Goal: Use online tool/utility: Utilize a website feature to perform a specific function

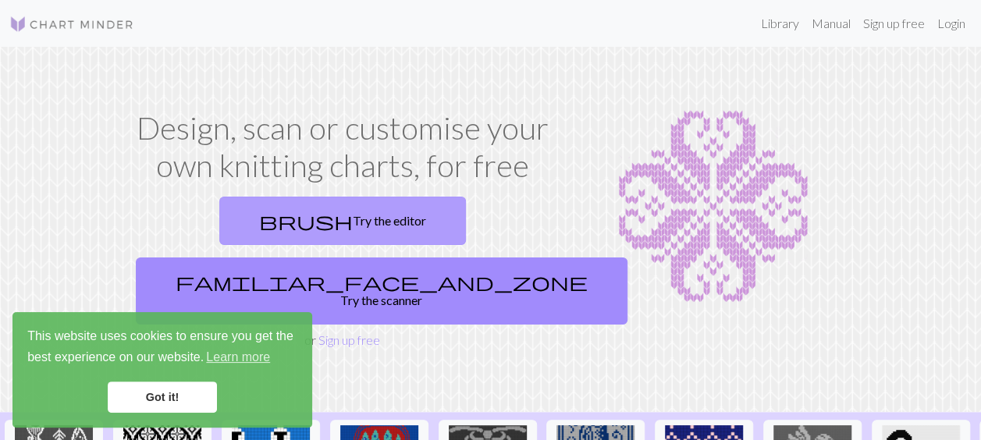
click at [280, 201] on link "brush Try the editor" at bounding box center [342, 221] width 247 height 48
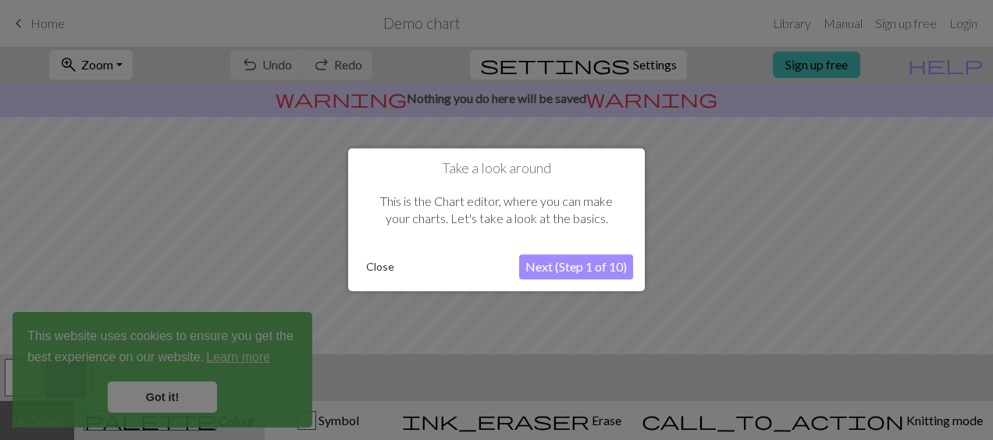
click at [380, 264] on button "Close" at bounding box center [380, 267] width 41 height 23
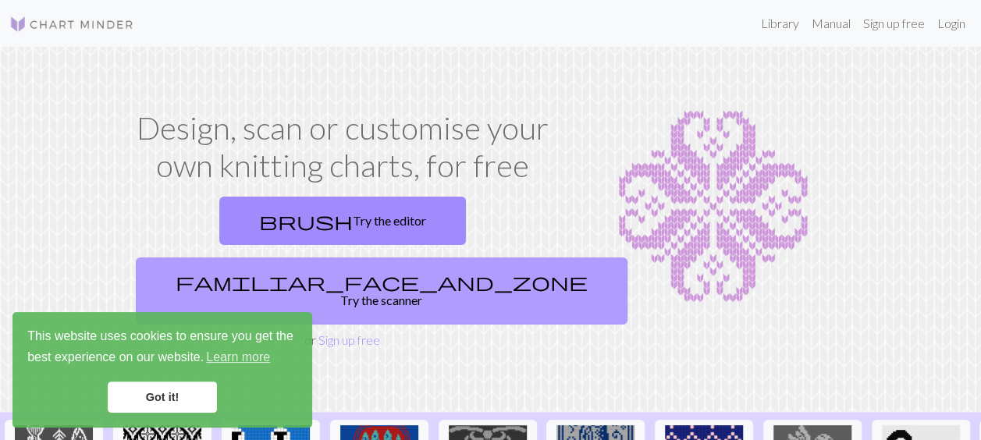
click at [464, 258] on link "familiar_face_and_zone Try the scanner" at bounding box center [382, 291] width 492 height 67
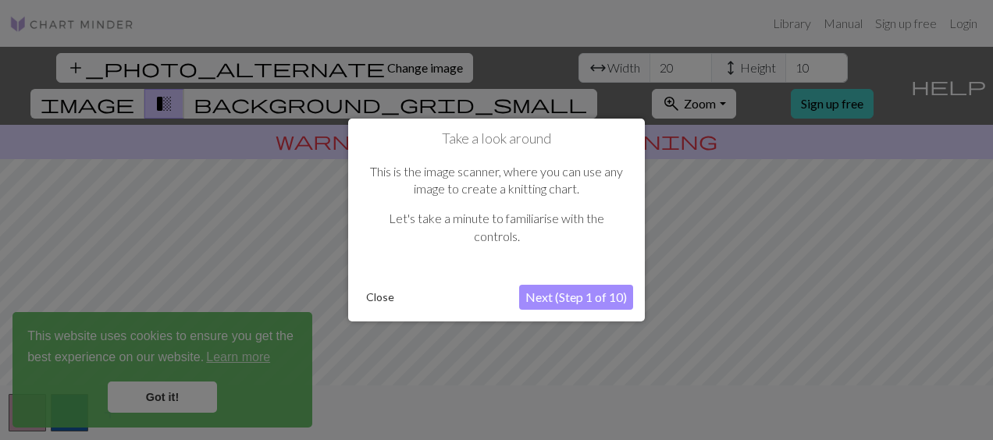
click at [374, 292] on button "Close" at bounding box center [380, 297] width 41 height 23
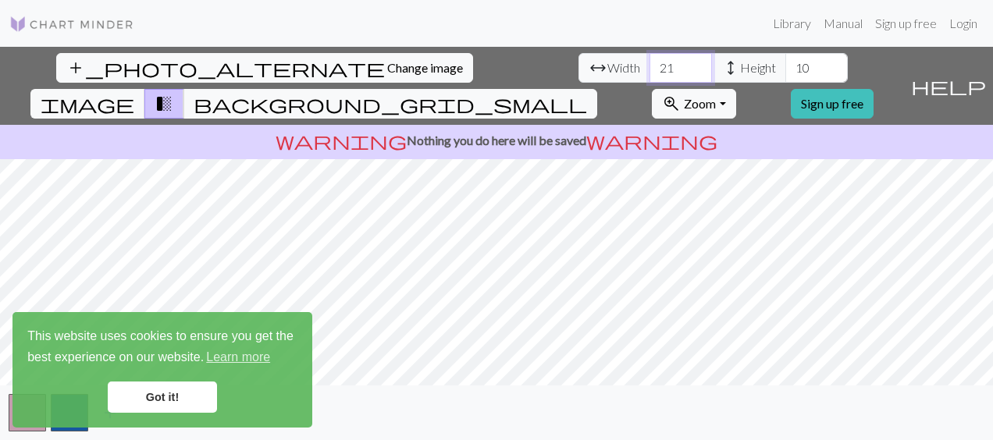
click at [649, 62] on input "21" at bounding box center [680, 68] width 62 height 30
click at [649, 62] on input "22" at bounding box center [680, 68] width 62 height 30
click at [649, 62] on input "23" at bounding box center [680, 68] width 62 height 30
click at [649, 62] on input "24" at bounding box center [680, 68] width 62 height 30
click at [649, 62] on input "25" at bounding box center [680, 68] width 62 height 30
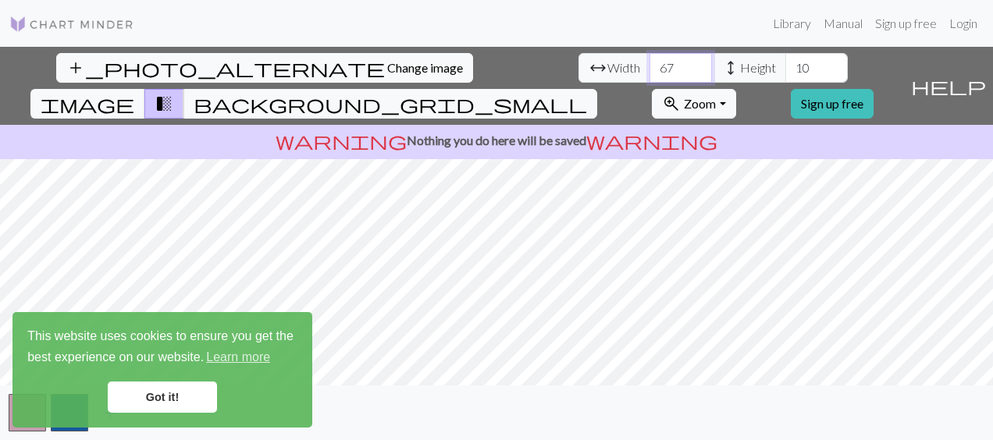
type input "68"
click at [649, 62] on input "68" at bounding box center [680, 68] width 62 height 30
click at [721, 64] on span "height" at bounding box center [730, 68] width 19 height 22
click at [785, 66] on input "10" at bounding box center [816, 68] width 62 height 30
click at [785, 61] on input "17" at bounding box center [816, 68] width 62 height 30
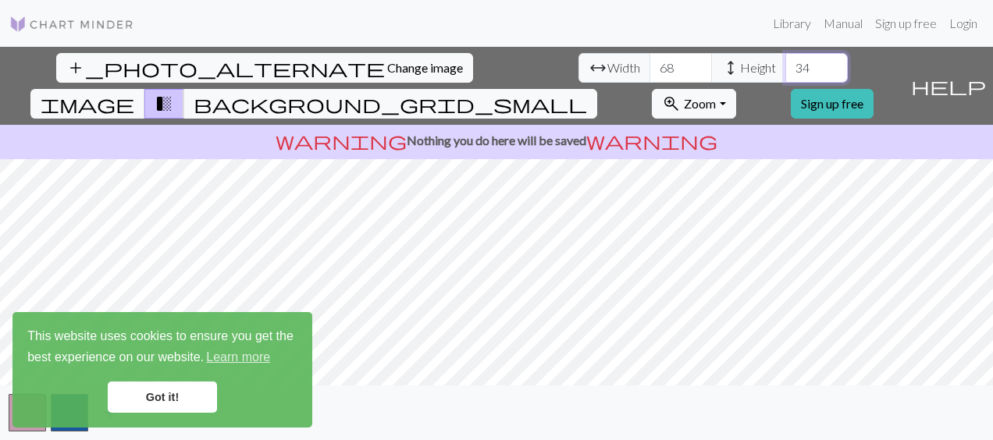
click at [785, 61] on input "34" at bounding box center [816, 68] width 62 height 30
click at [499, 102] on div "add_photo_alternate Change image arrow_range Width 68 height Height 34 image tr…" at bounding box center [496, 243] width 993 height 393
click at [785, 64] on input "56" at bounding box center [816, 68] width 62 height 30
click at [785, 64] on input "57" at bounding box center [816, 68] width 62 height 30
click at [785, 64] on input "58" at bounding box center [816, 68] width 62 height 30
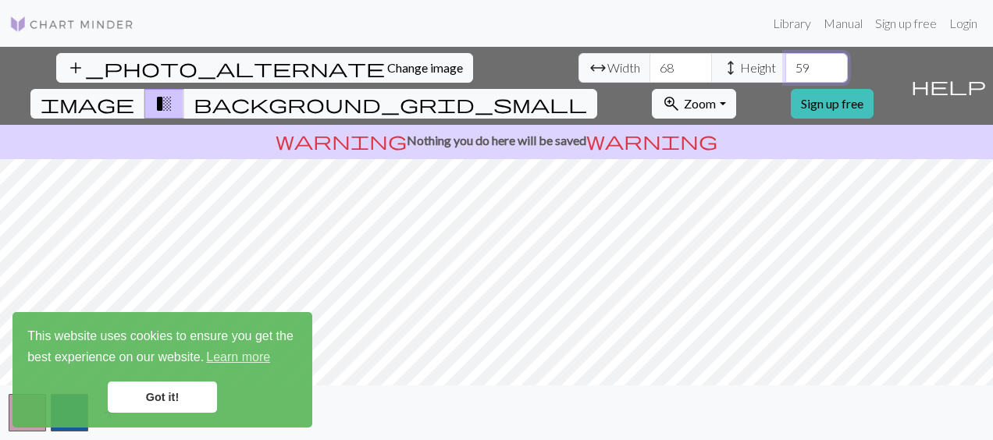
click at [785, 64] on input "59" at bounding box center [816, 68] width 62 height 30
click at [785, 64] on input "60" at bounding box center [816, 68] width 62 height 30
click at [785, 75] on input "39" at bounding box center [816, 68] width 62 height 30
click at [785, 75] on input "38" at bounding box center [816, 68] width 62 height 30
click at [785, 75] on input "37" at bounding box center [816, 68] width 62 height 30
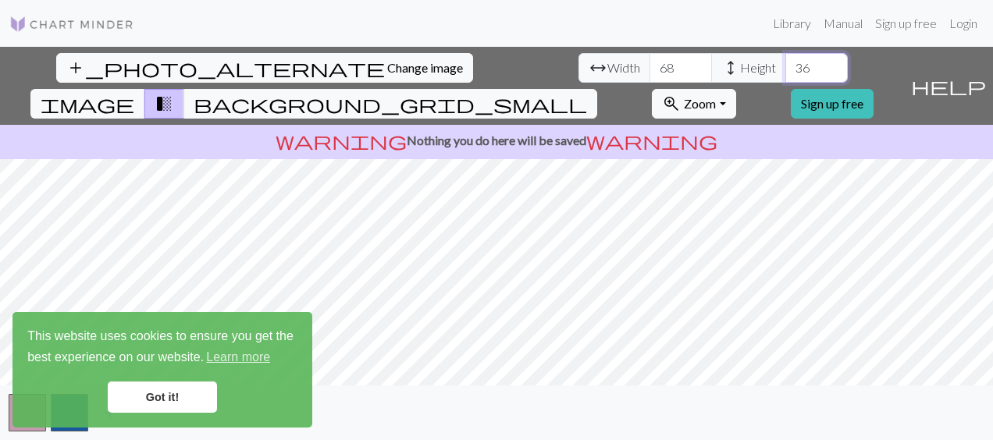
click at [785, 75] on input "36" at bounding box center [816, 68] width 62 height 30
type input "35"
click at [785, 75] on input "35" at bounding box center [816, 68] width 62 height 30
click at [649, 62] on input "69" at bounding box center [680, 68] width 62 height 30
type input "70"
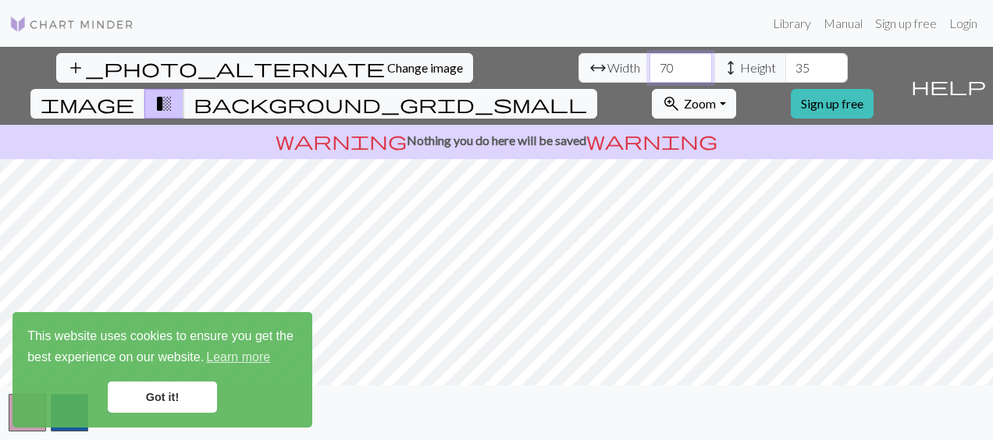
click at [649, 62] on input "70" at bounding box center [680, 68] width 62 height 30
click at [587, 93] on span "background_grid_small" at bounding box center [390, 104] width 393 height 22
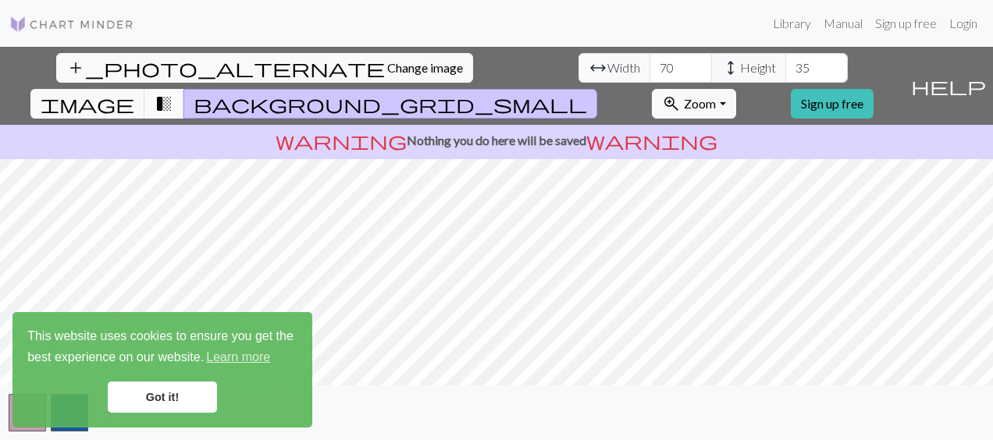
click at [173, 93] on span "transition_fade" at bounding box center [164, 104] width 19 height 22
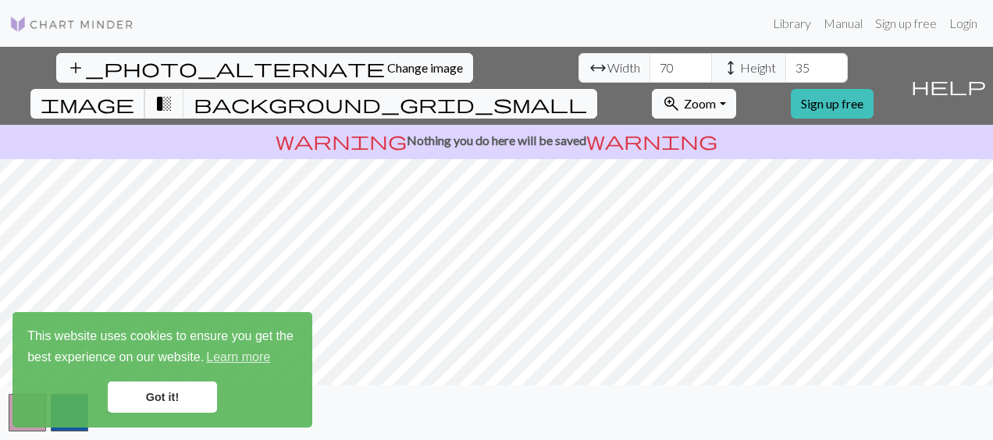
click at [134, 93] on span "image" at bounding box center [88, 104] width 94 height 22
click at [173, 93] on span "transition_fade" at bounding box center [164, 104] width 19 height 22
click at [587, 93] on span "background_grid_small" at bounding box center [390, 104] width 393 height 22
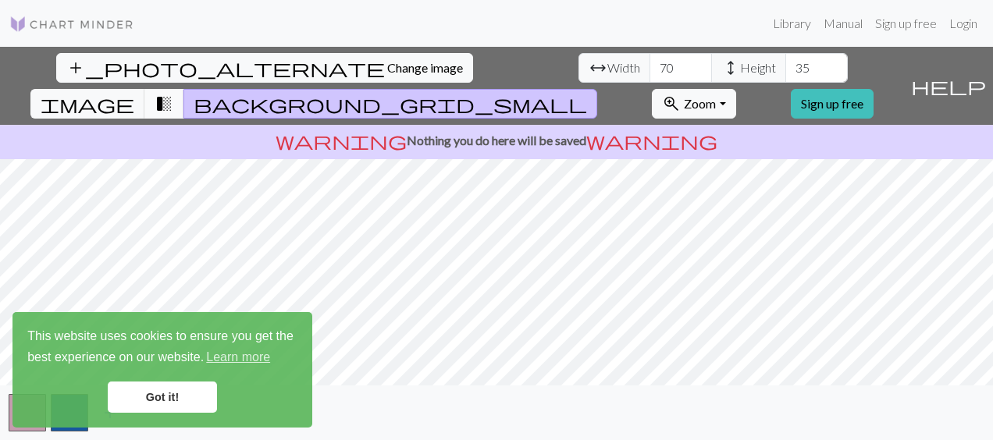
click at [173, 93] on span "transition_fade" at bounding box center [164, 104] width 19 height 22
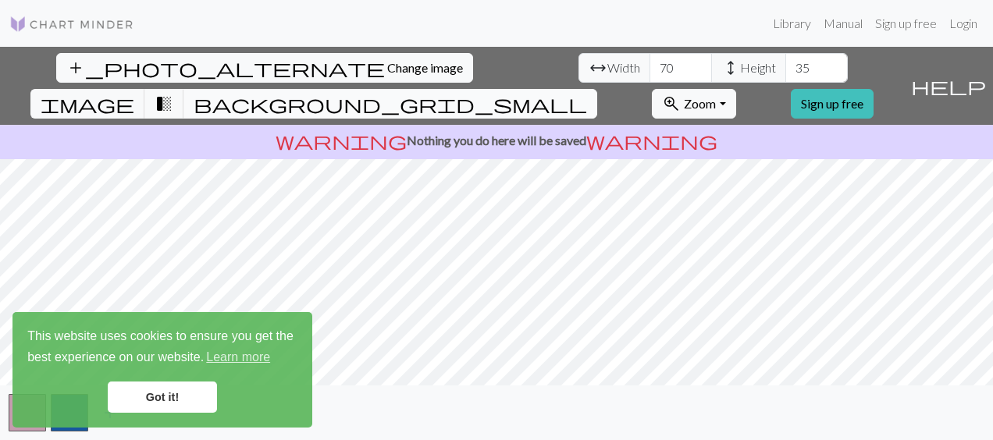
click at [587, 93] on span "background_grid_small" at bounding box center [390, 104] width 393 height 22
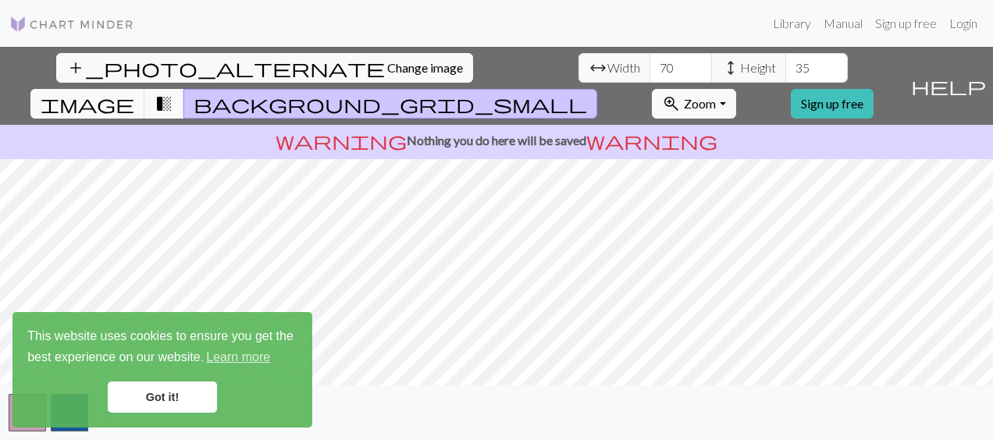
click at [172, 400] on link "Got it!" at bounding box center [162, 397] width 109 height 31
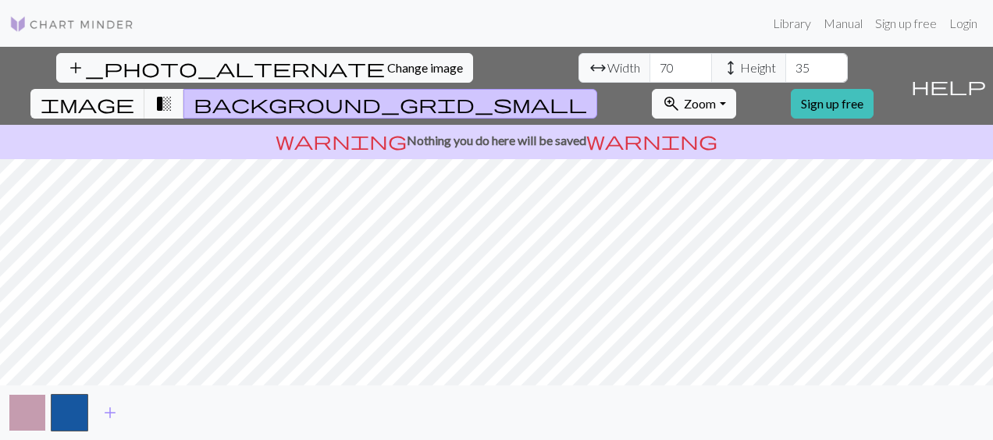
click at [22, 422] on button "button" at bounding box center [27, 412] width 37 height 37
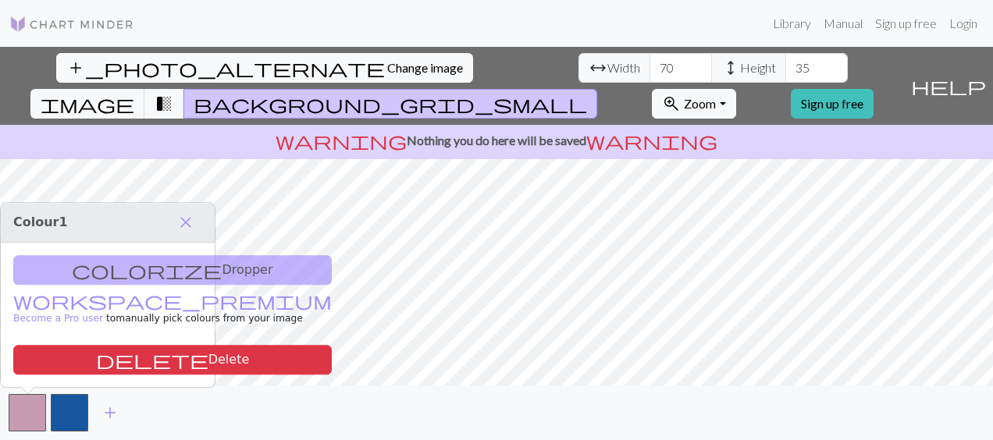
click at [164, 268] on div "colorize Dropper workspace_premium Become a Pro user to manually pick colours f…" at bounding box center [108, 315] width 214 height 144
click at [107, 272] on div "colorize Dropper workspace_premium Become a Pro user to manually pick colours f…" at bounding box center [108, 315] width 214 height 144
click at [176, 386] on div "colorize Dropper workspace_premium Become a Pro user to manually pick colours f…" at bounding box center [108, 315] width 214 height 144
click at [75, 399] on button "button" at bounding box center [69, 412] width 37 height 37
click at [35, 409] on button "button" at bounding box center [27, 412] width 37 height 37
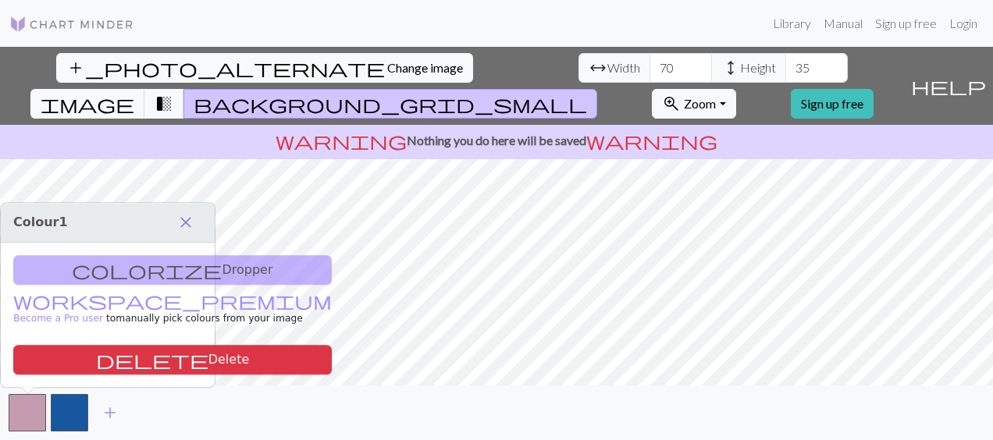
click at [188, 226] on span "close" at bounding box center [185, 223] width 19 height 22
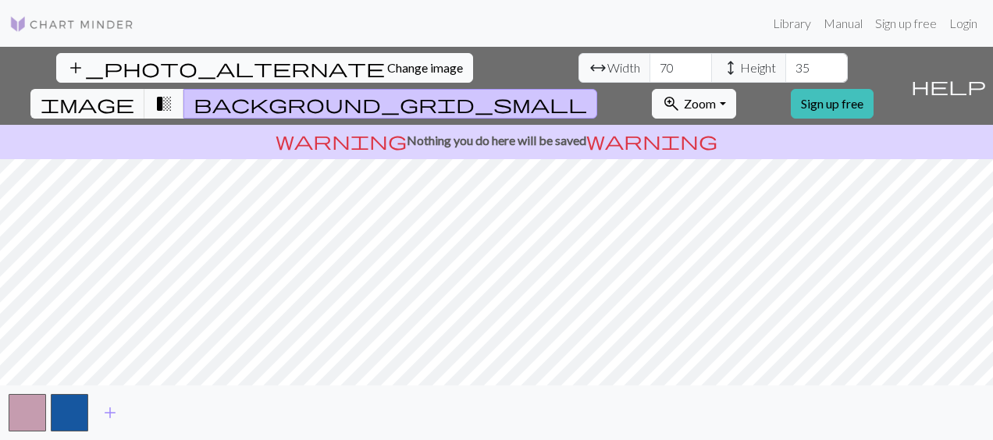
click at [387, 67] on span "Change image" at bounding box center [425, 67] width 76 height 15
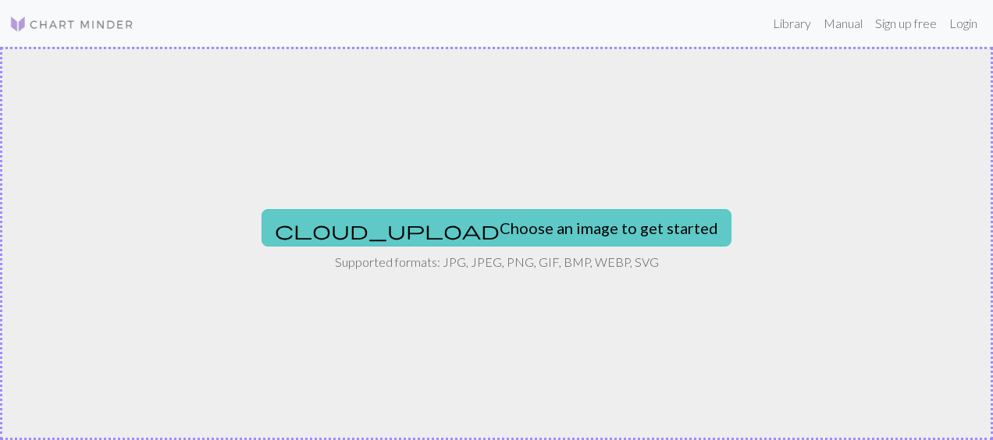
click at [534, 245] on button "cloud_upload Choose an image to get started" at bounding box center [496, 227] width 470 height 37
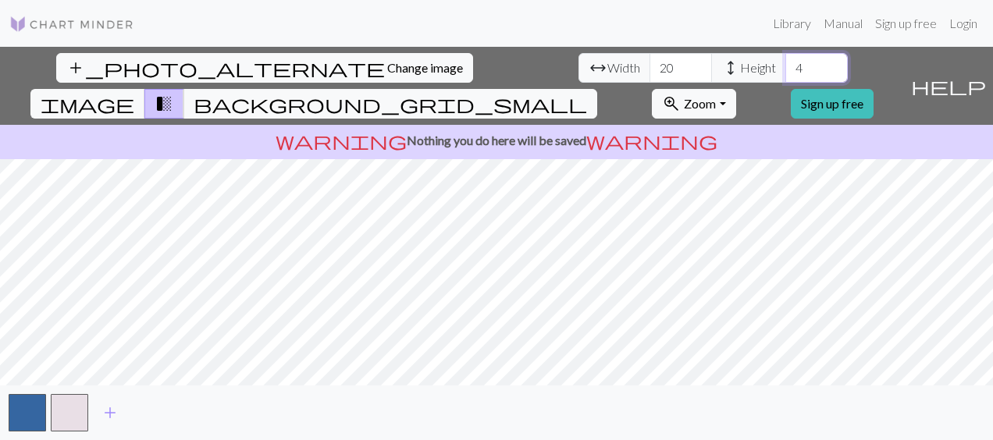
click at [785, 59] on input "4" at bounding box center [816, 68] width 62 height 30
click at [785, 59] on input "5" at bounding box center [816, 68] width 62 height 30
click at [785, 59] on input "6" at bounding box center [816, 68] width 62 height 30
click at [785, 59] on input "7" at bounding box center [816, 68] width 62 height 30
click at [785, 59] on input "8" at bounding box center [816, 68] width 62 height 30
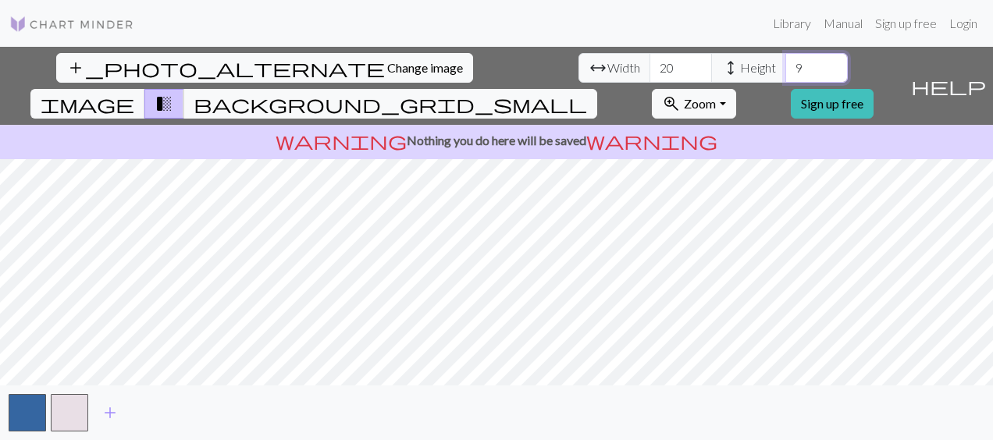
click at [785, 59] on input "9" at bounding box center [816, 68] width 62 height 30
click at [785, 59] on input "10" at bounding box center [816, 68] width 62 height 30
click at [785, 59] on input "11" at bounding box center [816, 68] width 62 height 30
click at [785, 59] on input "12" at bounding box center [816, 68] width 62 height 30
click at [785, 59] on input "13" at bounding box center [816, 68] width 62 height 30
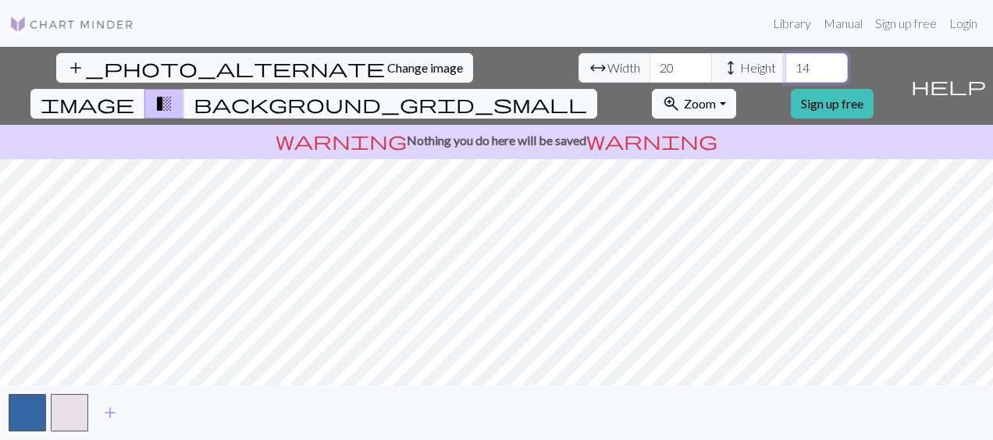
click at [785, 59] on input "14" at bounding box center [816, 68] width 62 height 30
click at [785, 59] on input "15" at bounding box center [816, 68] width 62 height 30
click at [785, 59] on input "16" at bounding box center [816, 68] width 62 height 30
click at [785, 59] on input "17" at bounding box center [816, 68] width 62 height 30
click at [785, 59] on input "18" at bounding box center [816, 68] width 62 height 30
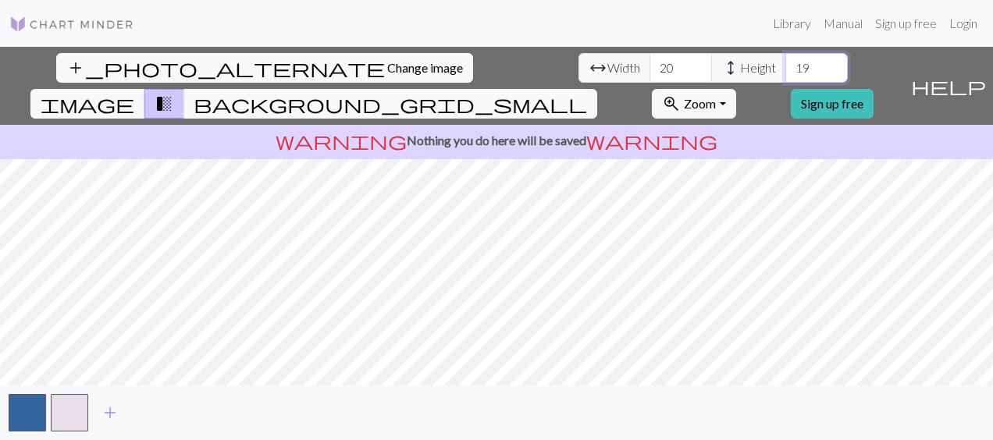
click at [785, 59] on input "19" at bounding box center [816, 68] width 62 height 30
click at [785, 59] on input "20" at bounding box center [816, 68] width 62 height 30
type input "21"
click at [785, 59] on input "21" at bounding box center [816, 68] width 62 height 30
click at [649, 59] on input "56" at bounding box center [680, 68] width 62 height 30
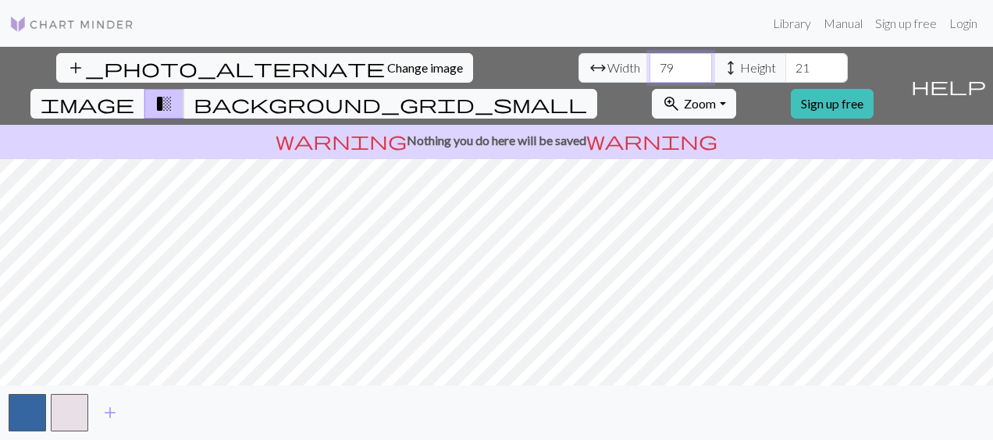
type input "80"
click at [649, 59] on input "80" at bounding box center [680, 68] width 62 height 30
click at [785, 62] on input "37" at bounding box center [816, 68] width 62 height 30
click at [785, 62] on input "38" at bounding box center [816, 68] width 62 height 30
click at [785, 62] on input "39" at bounding box center [816, 68] width 62 height 30
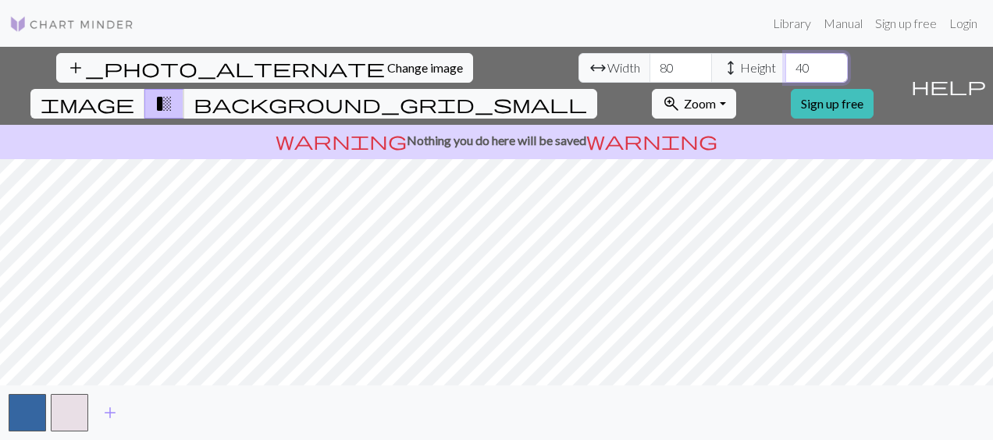
click at [785, 62] on input "40" at bounding box center [816, 68] width 62 height 30
click at [785, 63] on input "41" at bounding box center [816, 68] width 62 height 30
click at [785, 63] on input "42" at bounding box center [816, 68] width 62 height 30
click at [785, 63] on input "43" at bounding box center [816, 68] width 62 height 30
type input "63"
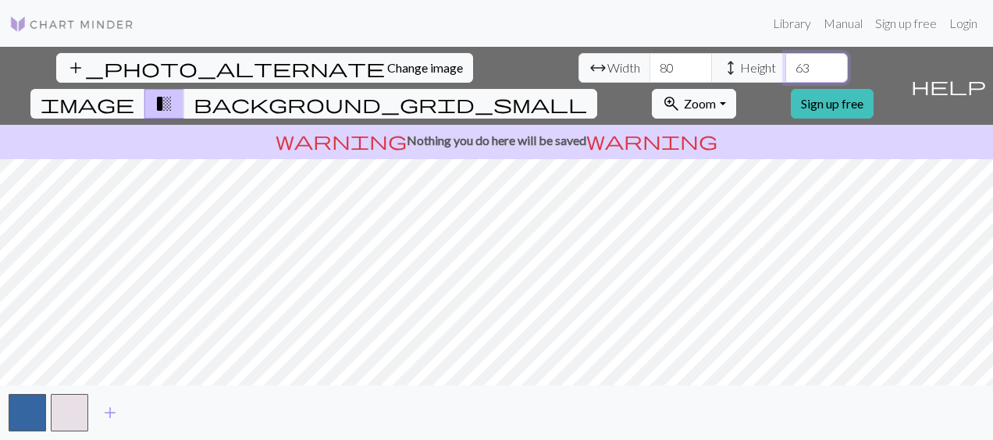
click at [785, 63] on input "63" at bounding box center [816, 68] width 62 height 30
click at [649, 62] on input "101" at bounding box center [680, 68] width 62 height 30
click at [649, 62] on input "102" at bounding box center [680, 68] width 62 height 30
click at [649, 62] on input "103" at bounding box center [680, 68] width 62 height 30
click at [649, 62] on input "104" at bounding box center [680, 68] width 62 height 30
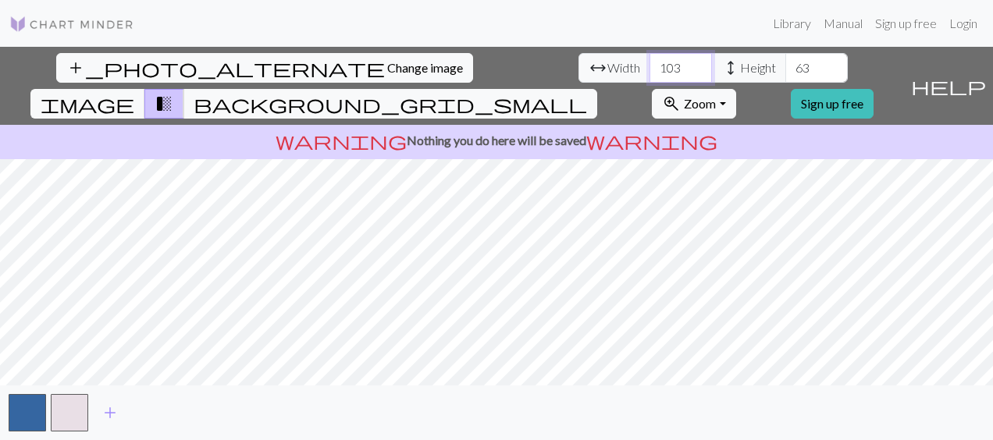
click at [649, 72] on input "103" at bounding box center [680, 68] width 62 height 30
click at [649, 72] on input "102" at bounding box center [680, 68] width 62 height 30
click at [649, 72] on input "101" at bounding box center [680, 68] width 62 height 30
type input "100"
click at [649, 73] on input "100" at bounding box center [680, 68] width 62 height 30
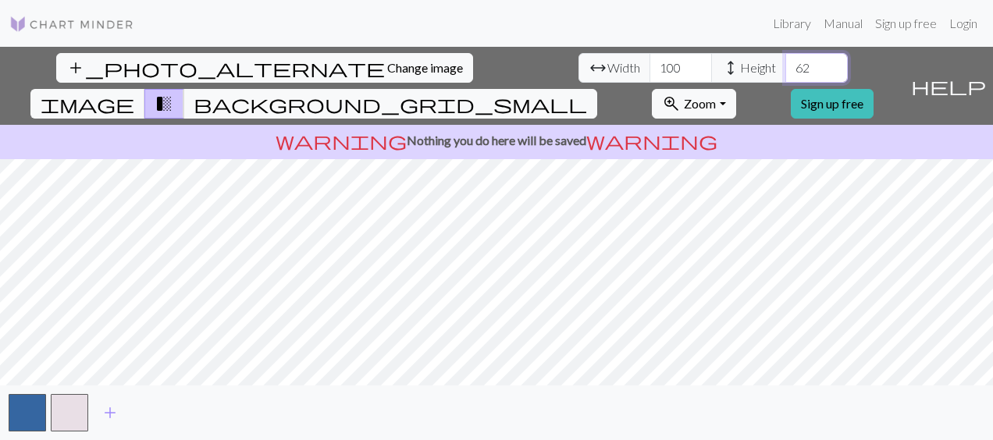
click at [785, 74] on input "62" at bounding box center [816, 68] width 62 height 30
click at [785, 74] on input "61" at bounding box center [816, 68] width 62 height 30
type input "60"
click at [785, 74] on input "60" at bounding box center [816, 68] width 62 height 30
click at [597, 89] on button "background_grid_small" at bounding box center [390, 104] width 414 height 30
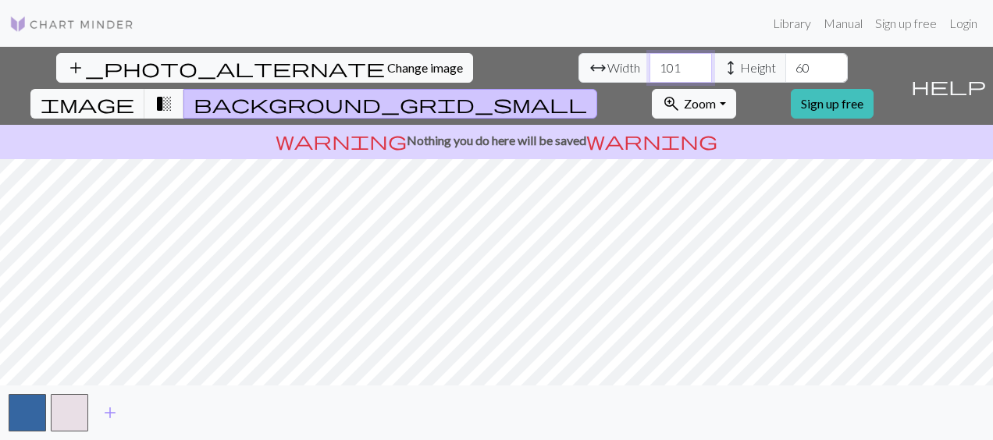
click at [649, 61] on input "101" at bounding box center [680, 68] width 62 height 30
click at [649, 61] on input "102" at bounding box center [680, 68] width 62 height 30
click at [649, 61] on input "116" at bounding box center [680, 68] width 62 height 30
click at [649, 61] on input "117" at bounding box center [680, 68] width 62 height 30
click at [649, 61] on input "118" at bounding box center [680, 68] width 62 height 30
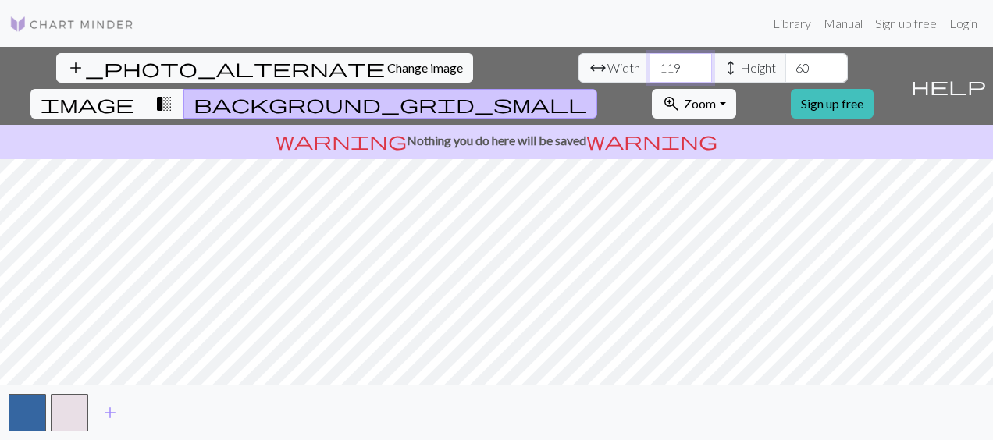
click at [649, 61] on input "119" at bounding box center [680, 68] width 62 height 30
click at [649, 61] on input "120" at bounding box center [680, 68] width 62 height 30
click at [649, 61] on input "121" at bounding box center [680, 68] width 62 height 30
type input "120"
click at [649, 72] on input "120" at bounding box center [680, 68] width 62 height 30
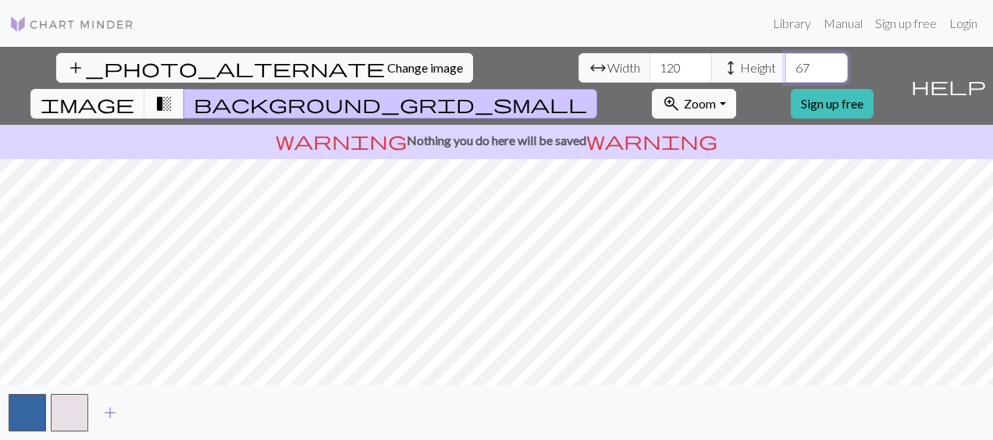
click at [785, 61] on input "67" at bounding box center [816, 68] width 62 height 30
click at [785, 61] on input "68" at bounding box center [816, 68] width 62 height 30
click at [785, 61] on input "69" at bounding box center [816, 68] width 62 height 30
click at [785, 60] on input "70" at bounding box center [816, 68] width 62 height 30
click at [785, 60] on input "71" at bounding box center [816, 68] width 62 height 30
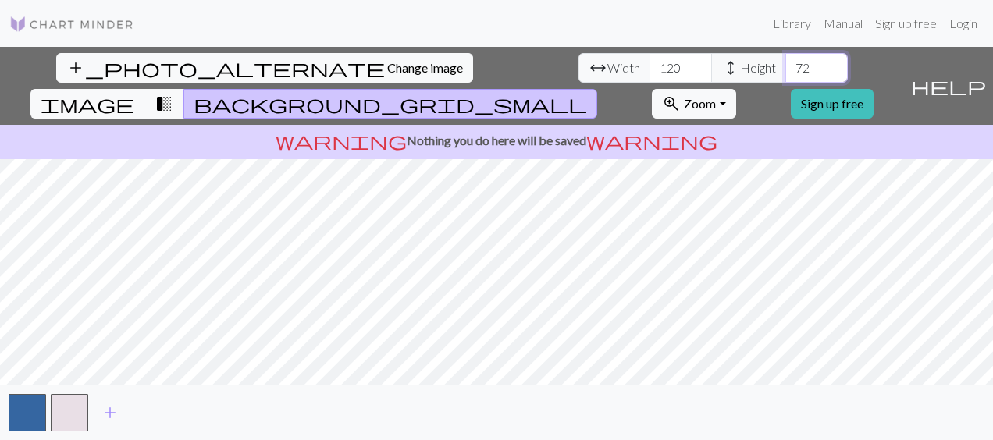
click at [785, 60] on input "72" at bounding box center [816, 68] width 62 height 30
click at [785, 60] on input "75" at bounding box center [816, 68] width 62 height 30
click at [785, 73] on input "36" at bounding box center [816, 68] width 62 height 30
click at [785, 73] on input "35" at bounding box center [816, 68] width 62 height 30
click at [785, 73] on input "34" at bounding box center [816, 68] width 62 height 30
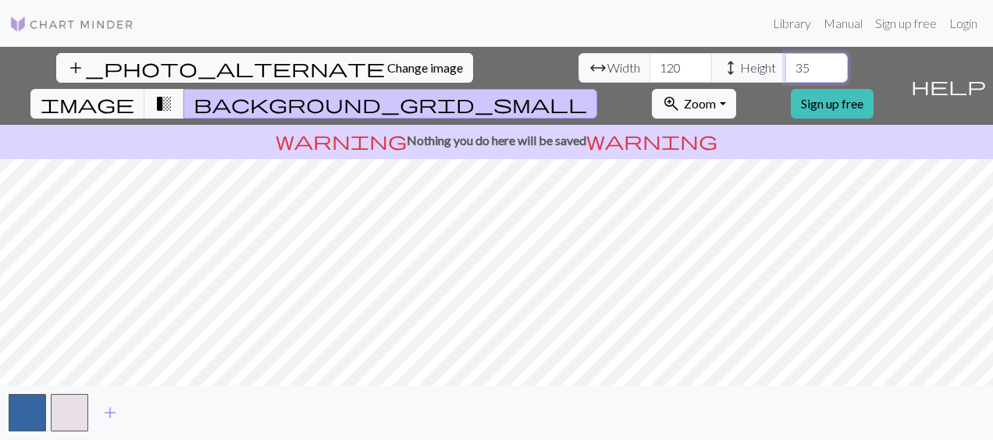
click at [785, 61] on input "35" at bounding box center [816, 68] width 62 height 30
click at [785, 61] on input "36" at bounding box center [816, 68] width 62 height 30
click at [785, 61] on input "37" at bounding box center [816, 68] width 62 height 30
click at [785, 61] on input "38" at bounding box center [816, 68] width 62 height 30
click at [785, 61] on input "39" at bounding box center [816, 68] width 62 height 30
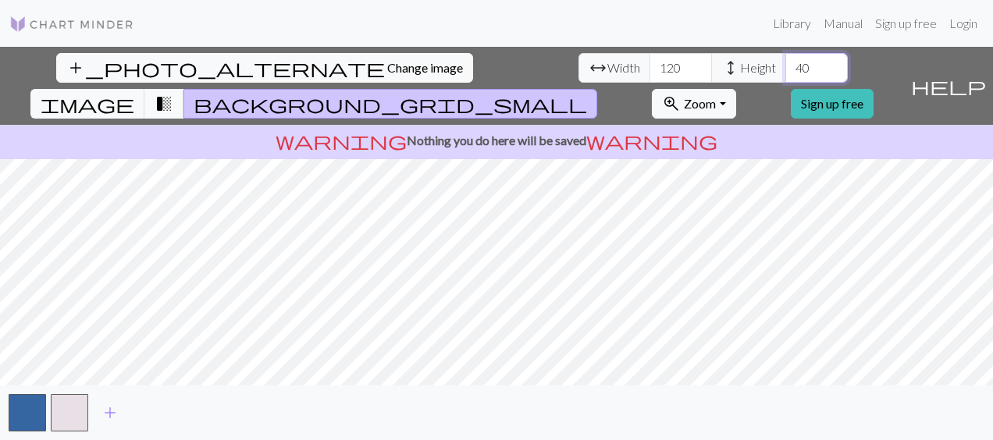
type input "40"
click at [785, 61] on input "40" at bounding box center [816, 68] width 62 height 30
